Goal: Task Accomplishment & Management: Manage account settings

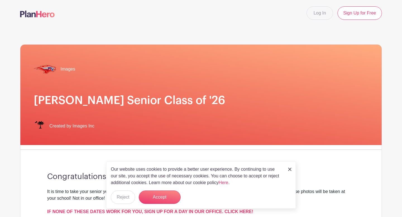
scroll to position [16, 0]
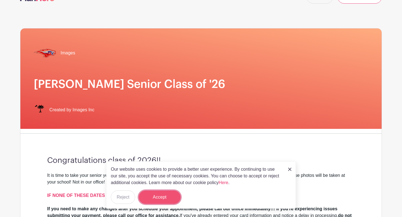
click at [164, 198] on button "Accept" at bounding box center [160, 197] width 42 height 13
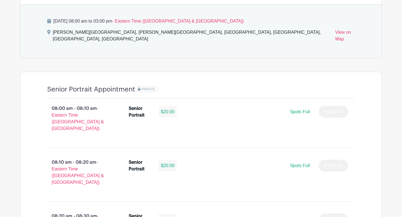
scroll to position [0, 0]
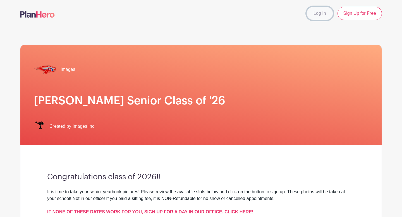
click at [318, 13] on link "Log In" at bounding box center [320, 13] width 26 height 13
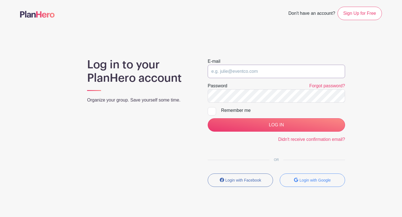
click at [235, 68] on input "email" at bounding box center [276, 71] width 137 height 13
click at [293, 140] on link "Didn't receive confirmation email?" at bounding box center [311, 139] width 67 height 5
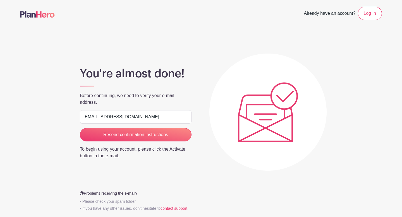
type input "[EMAIL_ADDRESS][DOMAIN_NAME]"
click at [80, 128] on input "Resend confirmation instructions" at bounding box center [136, 134] width 112 height 13
